Goal: Task Accomplishment & Management: Use online tool/utility

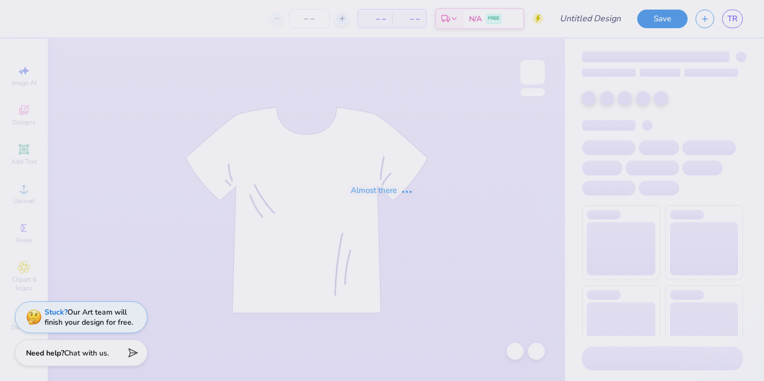
type input "Homecoming Weekend Shirt"
type input "24"
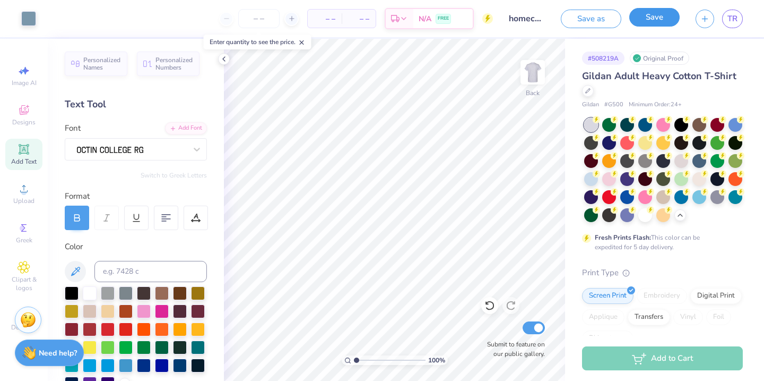
click at [661, 23] on button "Save" at bounding box center [655, 17] width 50 height 19
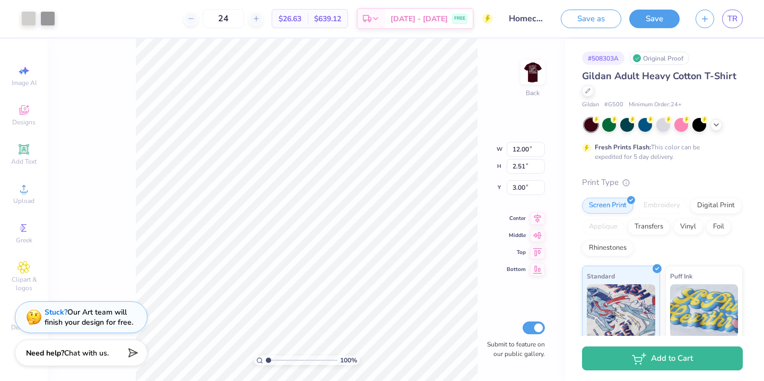
type input "5.52"
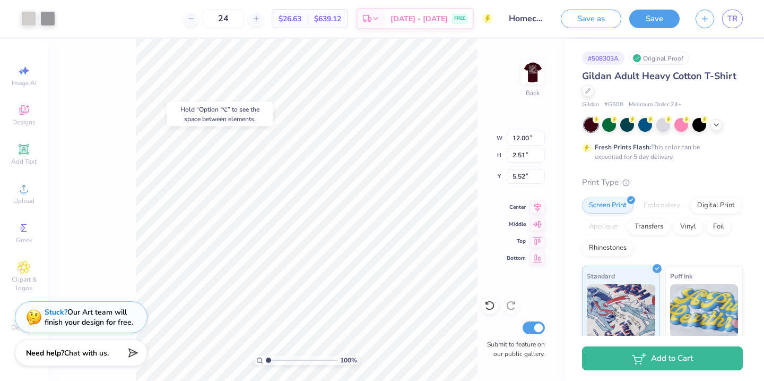
type input "1.28"
type input "0.97"
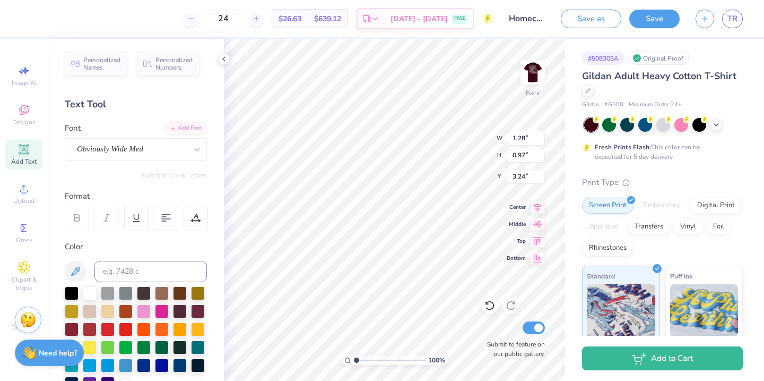
type input "11.79"
type input "12.00"
type input "2.51"
type input "5.52"
click at [486, 304] on icon at bounding box center [487, 303] width 2 height 2
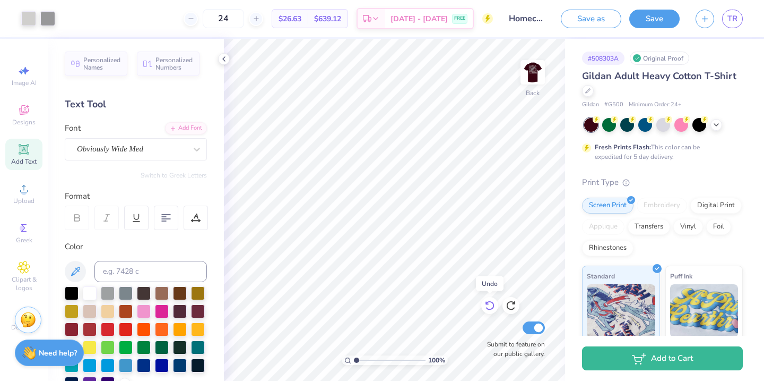
click at [486, 304] on icon at bounding box center [487, 303] width 2 height 2
click at [494, 299] on div at bounding box center [490, 305] width 17 height 17
